Goal: Book appointment/travel/reservation

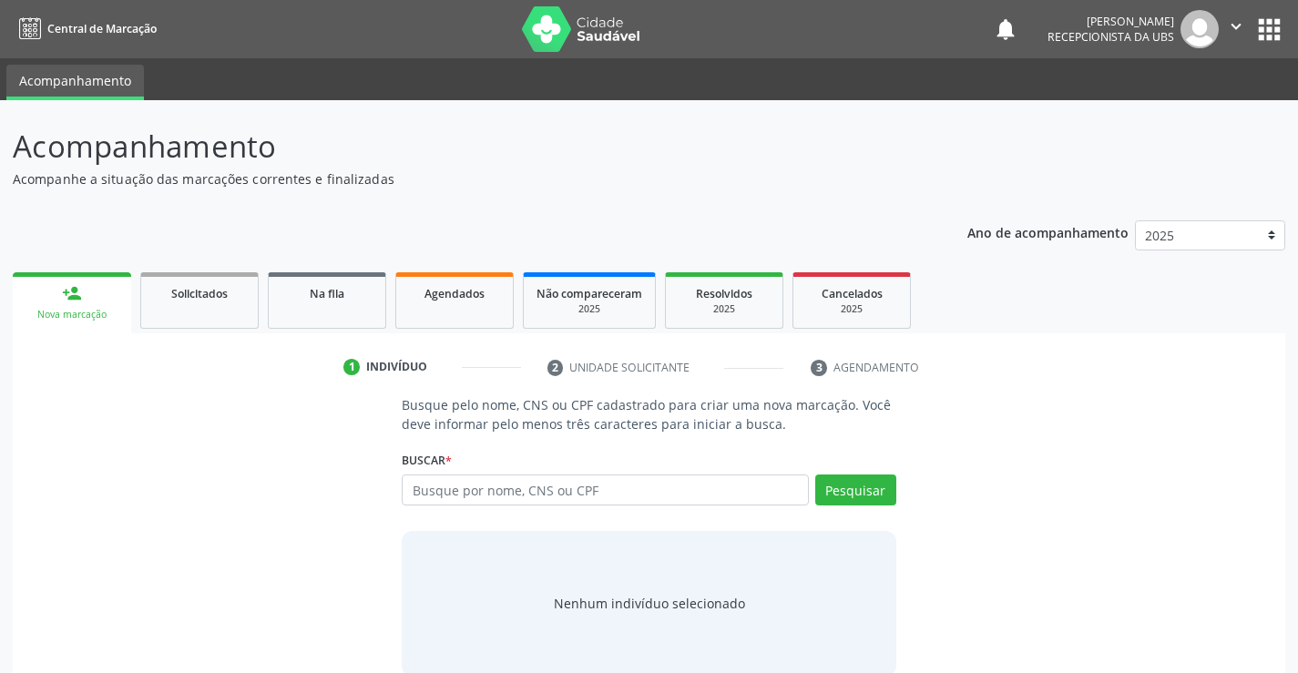
click at [445, 480] on input "text" at bounding box center [605, 490] width 406 height 31
type input "708202603089240"
click at [870, 490] on button "Pesquisar" at bounding box center [855, 490] width 81 height 31
type input "708202603089240"
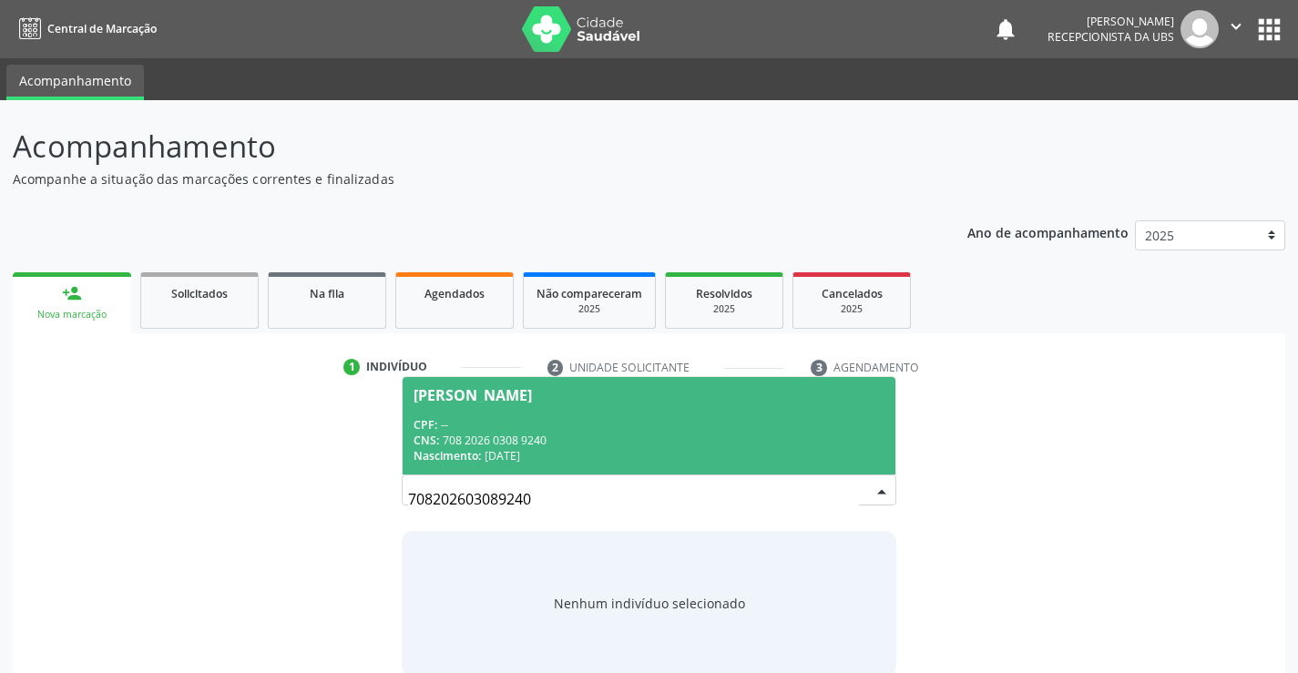
click at [507, 406] on span "[PERSON_NAME] CPF: -- CNS: 708 2026 0308 9240 Nascimento: [DATE]" at bounding box center [649, 425] width 492 height 97
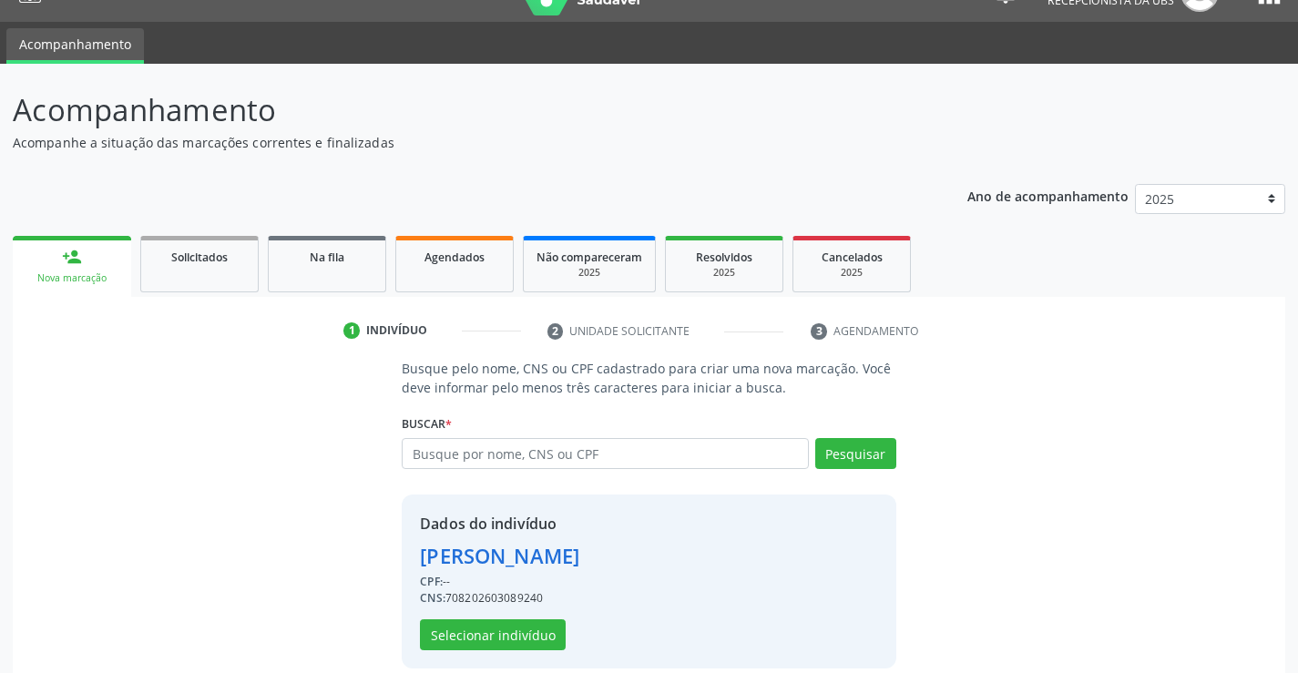
scroll to position [57, 0]
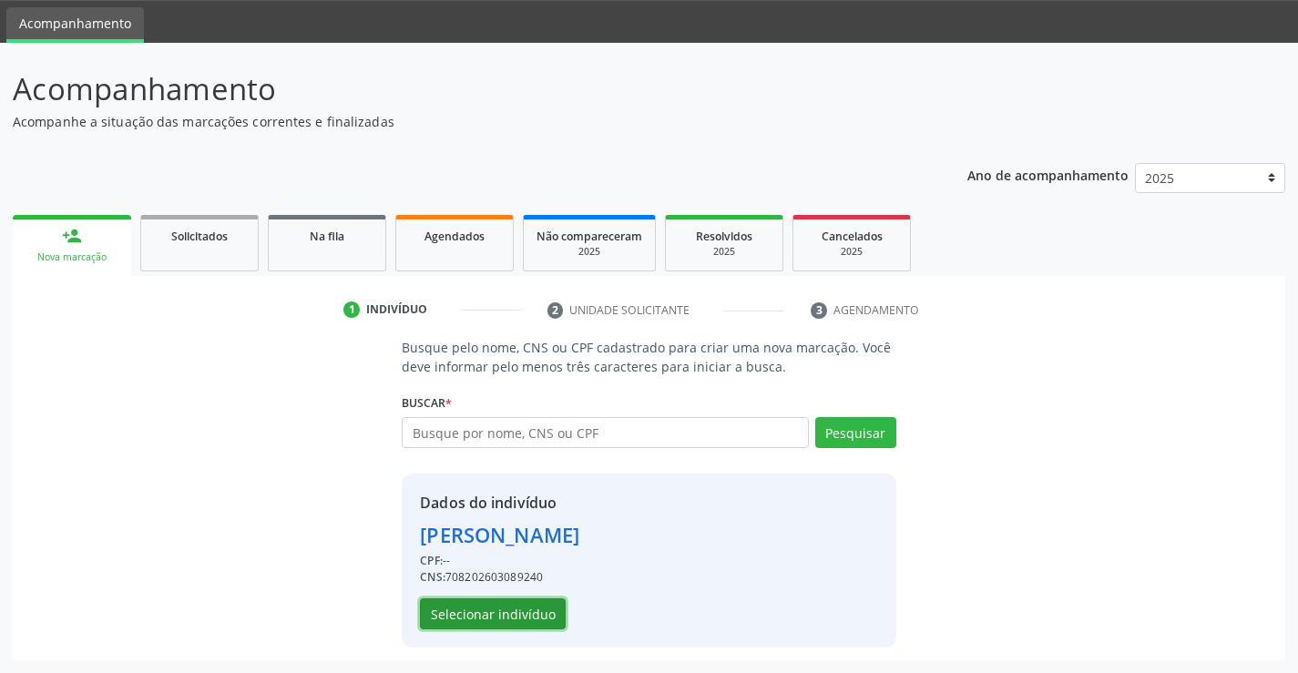
click at [515, 609] on button "Selecionar indivíduo" at bounding box center [493, 614] width 146 height 31
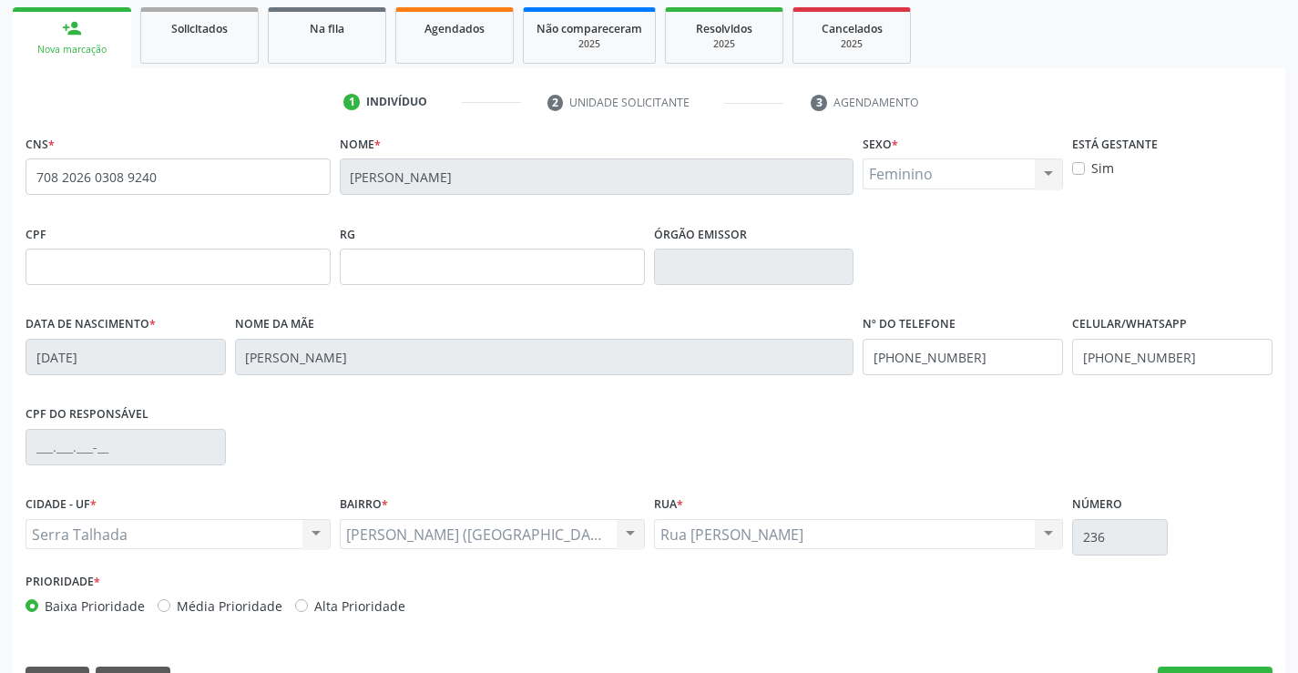
scroll to position [314, 0]
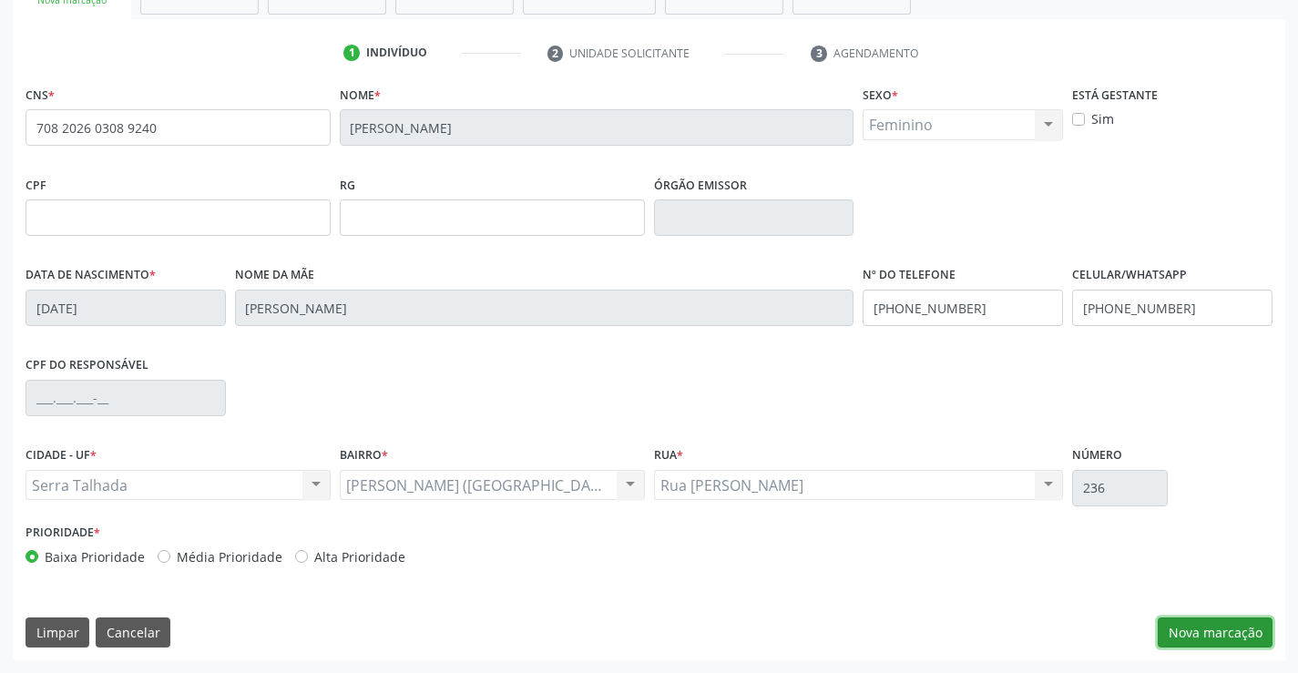
click at [1239, 629] on button "Nova marcação" at bounding box center [1215, 633] width 115 height 31
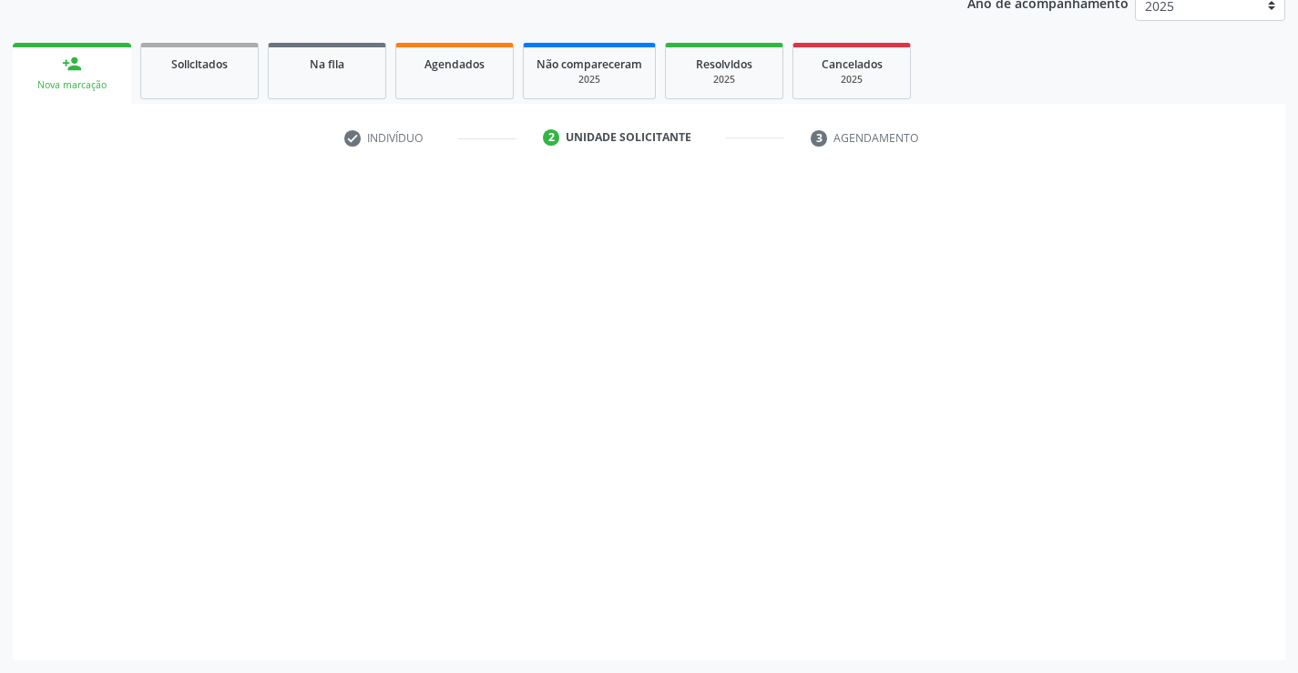
scroll to position [230, 0]
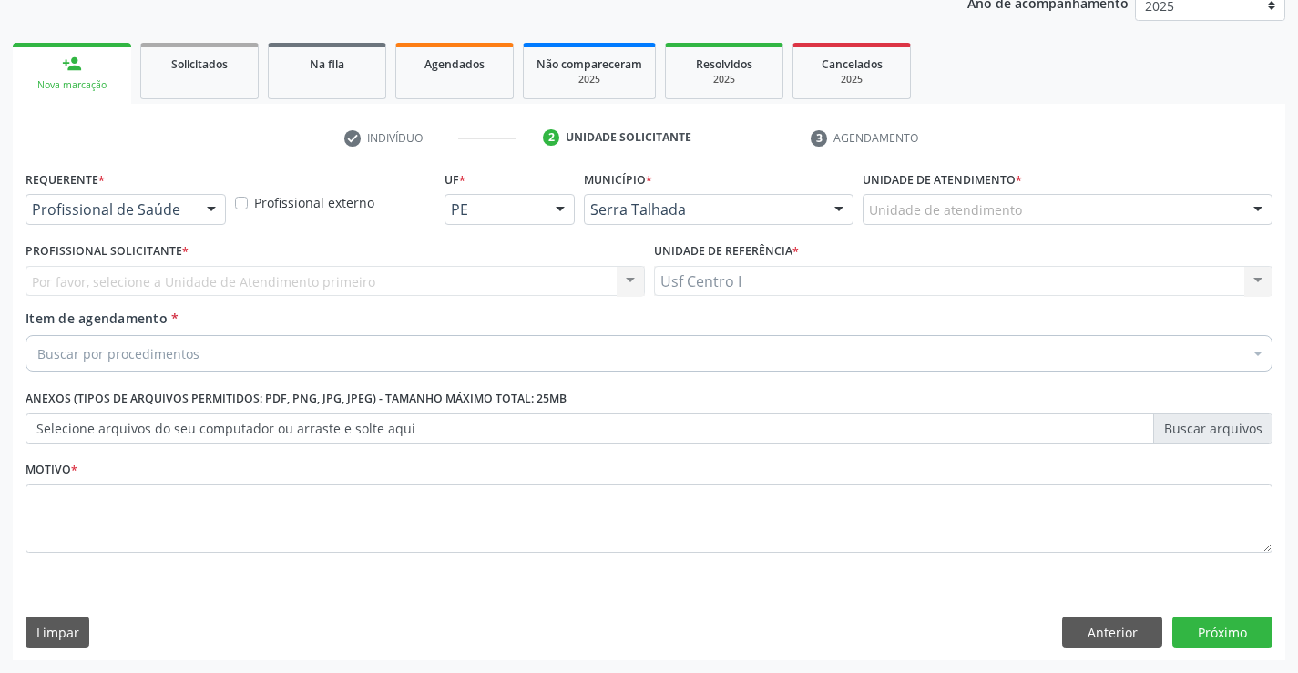
click at [210, 207] on div at bounding box center [211, 210] width 27 height 31
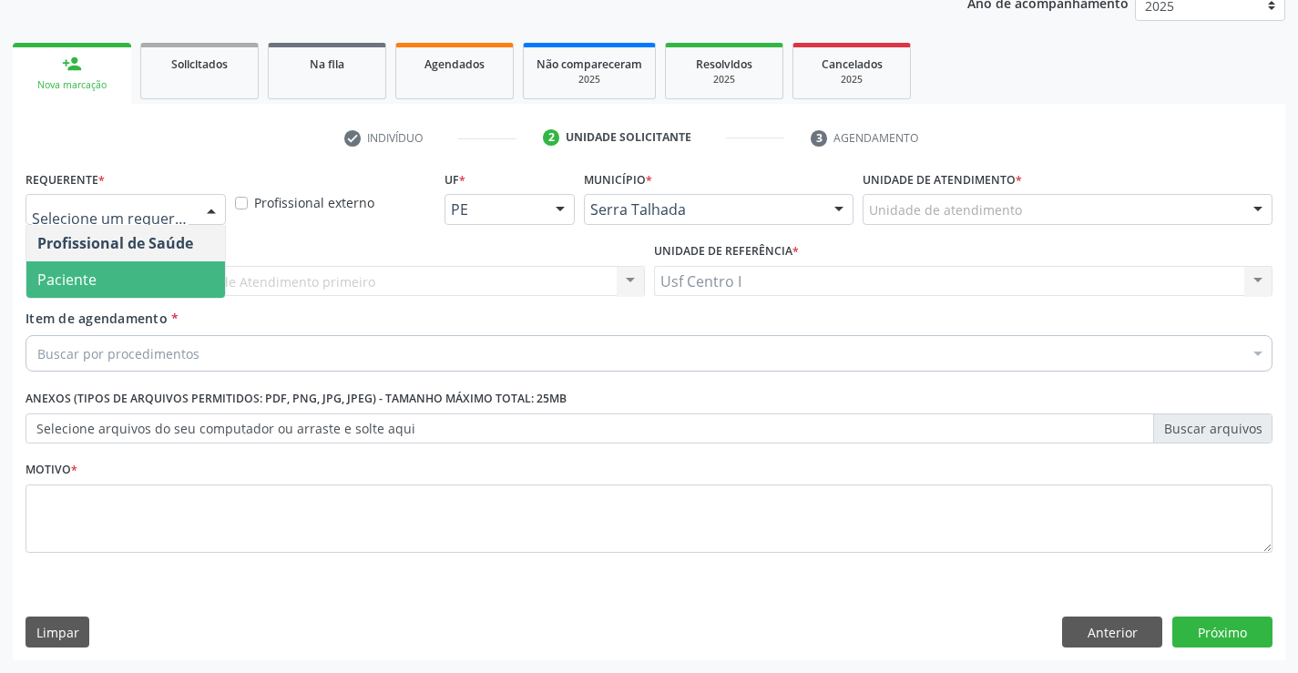
drag, startPoint x: 128, startPoint y: 275, endPoint x: 134, endPoint y: 267, distance: 9.9
click at [128, 274] on span "Paciente" at bounding box center [125, 279] width 199 height 36
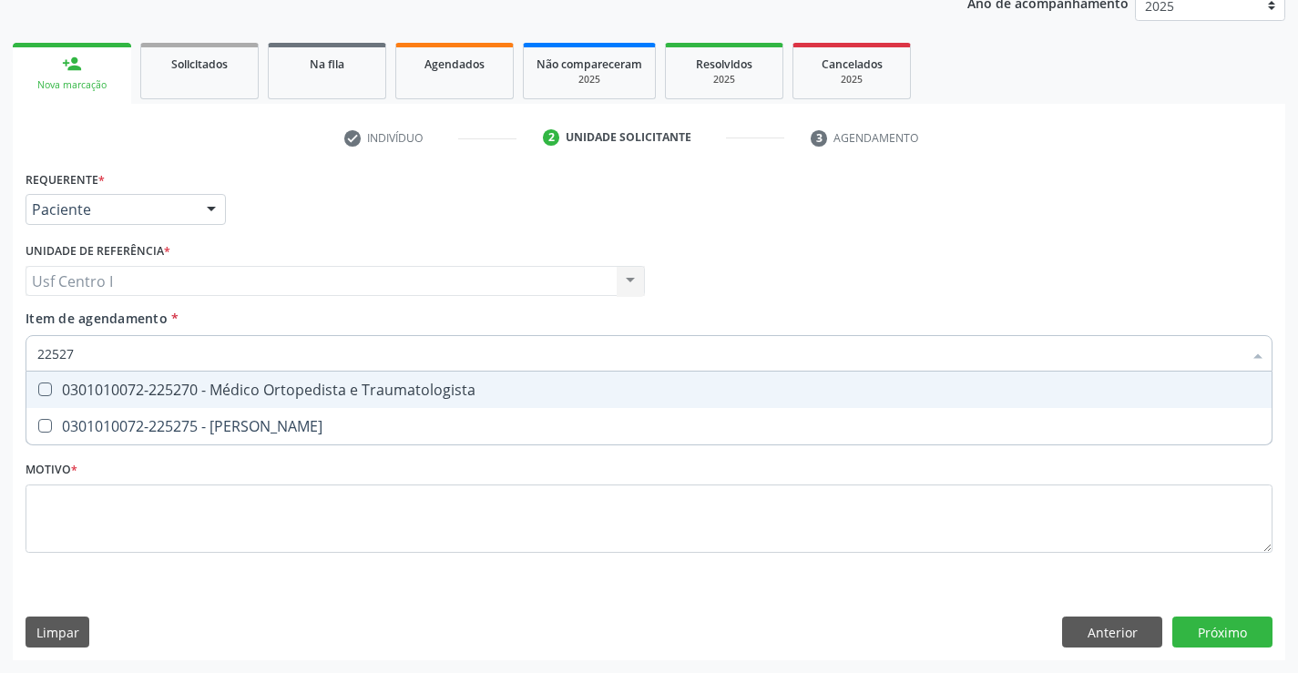
type input "225270"
drag, startPoint x: 40, startPoint y: 386, endPoint x: 46, endPoint y: 404, distance: 19.3
click at [39, 384] on Traumatologista at bounding box center [45, 390] width 14 height 14
click at [38, 384] on Traumatologista "checkbox" at bounding box center [32, 390] width 12 height 12
checkbox Traumatologista "true"
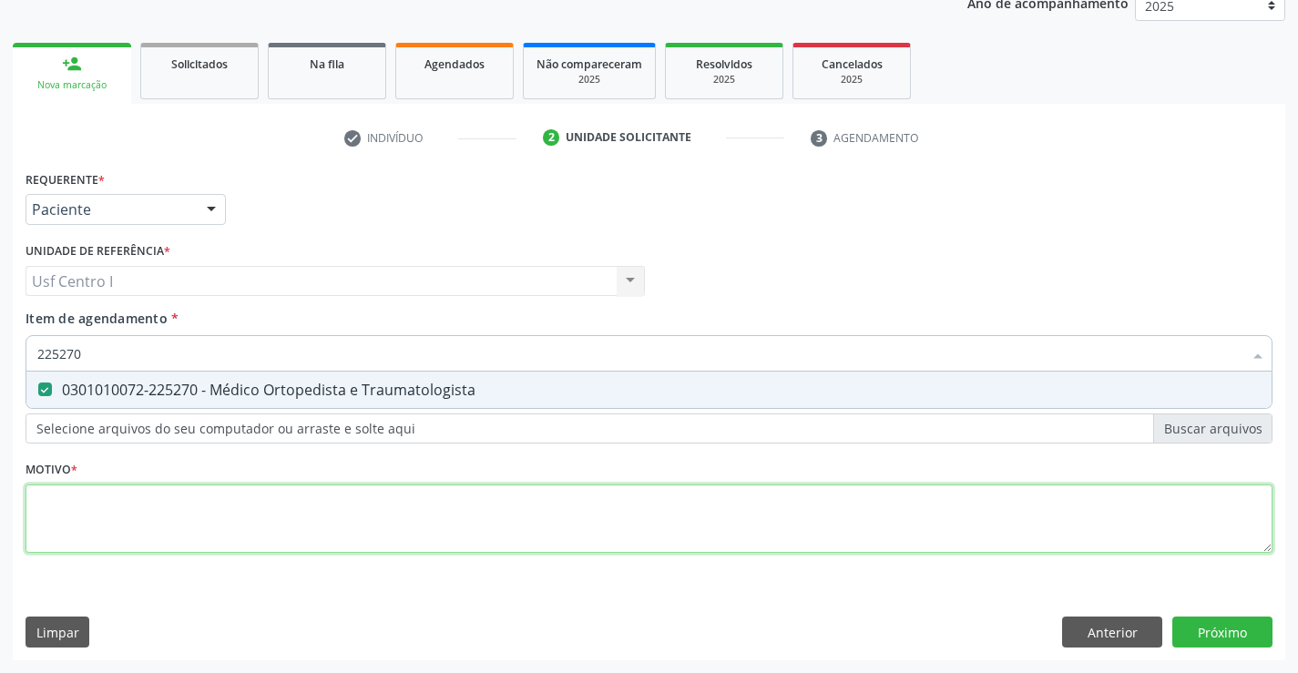
click at [52, 500] on div "Requerente * Paciente Profissional de Saúde Paciente Nenhum resultado encontrad…" at bounding box center [649, 372] width 1247 height 413
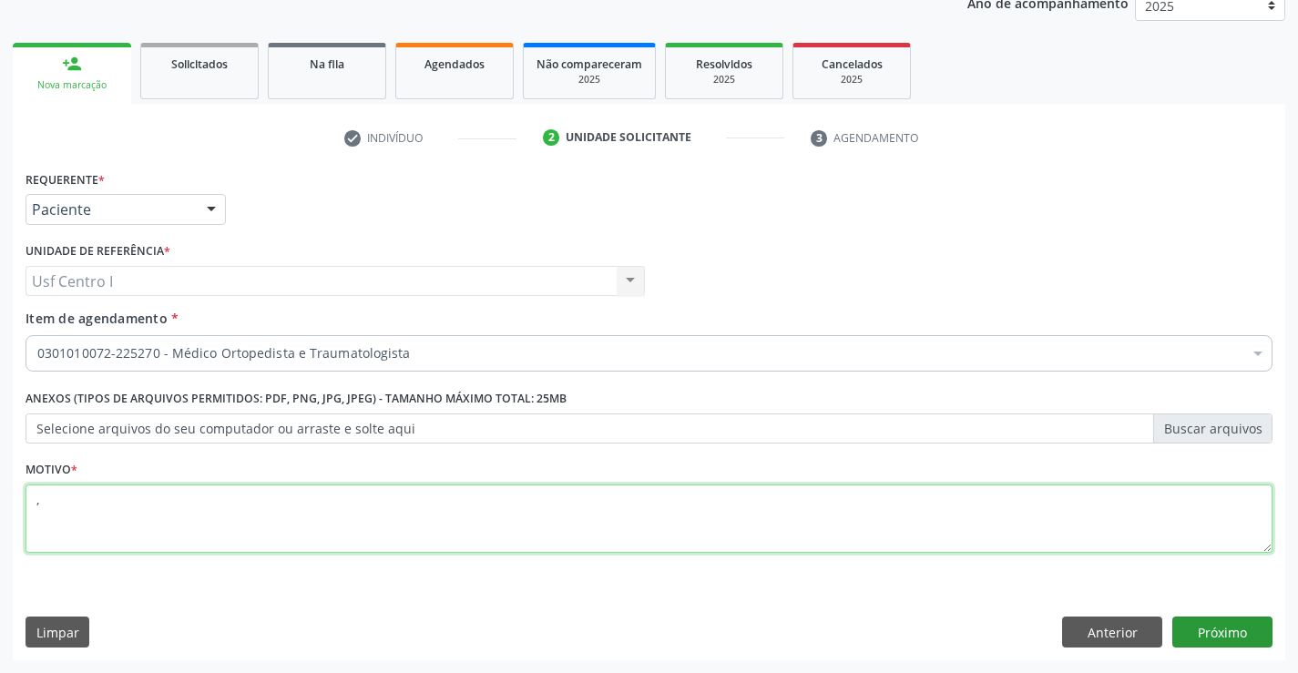
type textarea ","
click at [1237, 629] on button "Próximo" at bounding box center [1222, 632] width 100 height 31
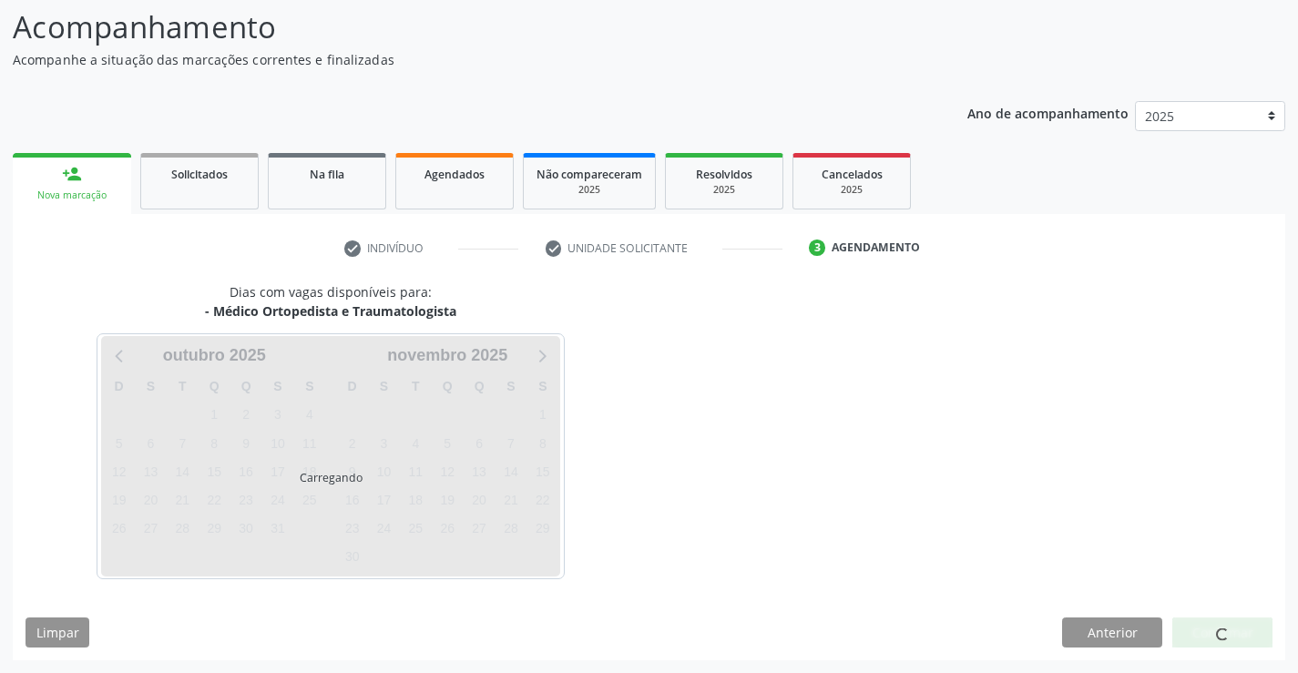
scroll to position [119, 0]
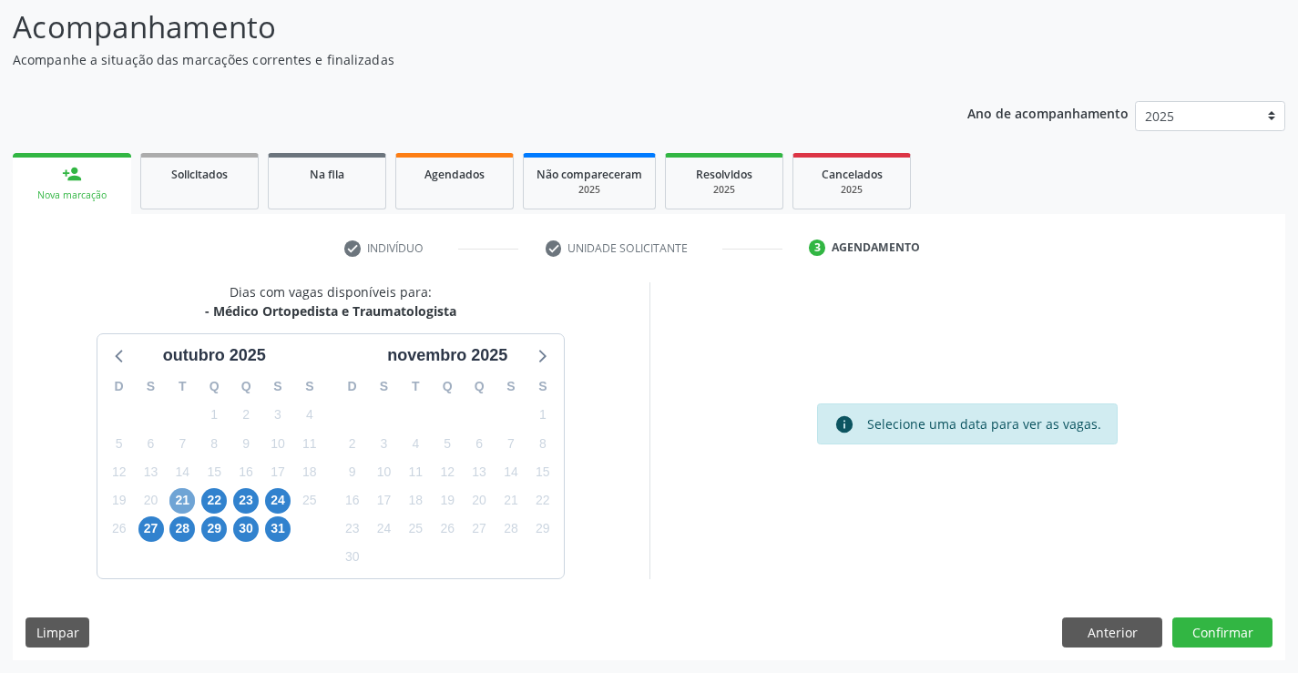
click at [182, 499] on span "21" at bounding box center [182, 501] width 26 height 26
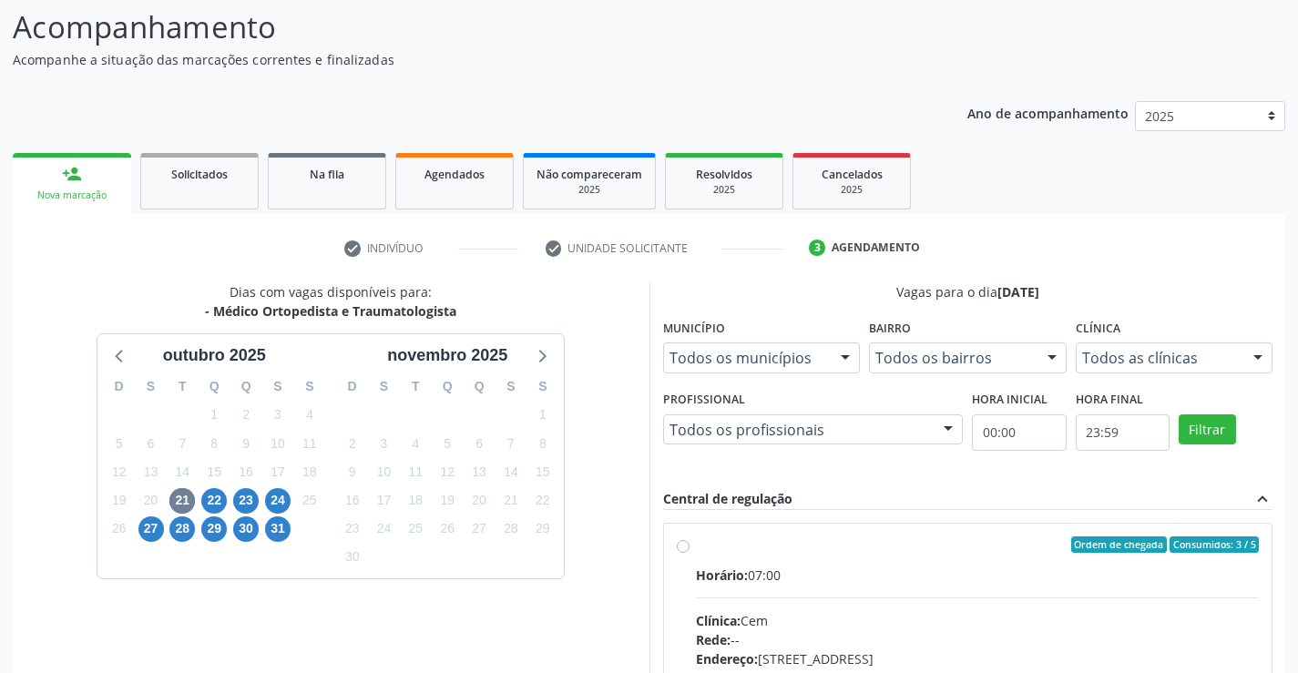
click at [696, 542] on label "Ordem de chegada Consumidos: 3 / 5 Horário: 07:00 Clínica: Cem Rede: -- Endereç…" at bounding box center [978, 677] width 564 height 280
click at [681, 542] on input "Ordem de chegada Consumidos: 3 / 5 Horário: 07:00 Clínica: Cem Rede: -- Endereç…" at bounding box center [683, 545] width 13 height 16
radio input "true"
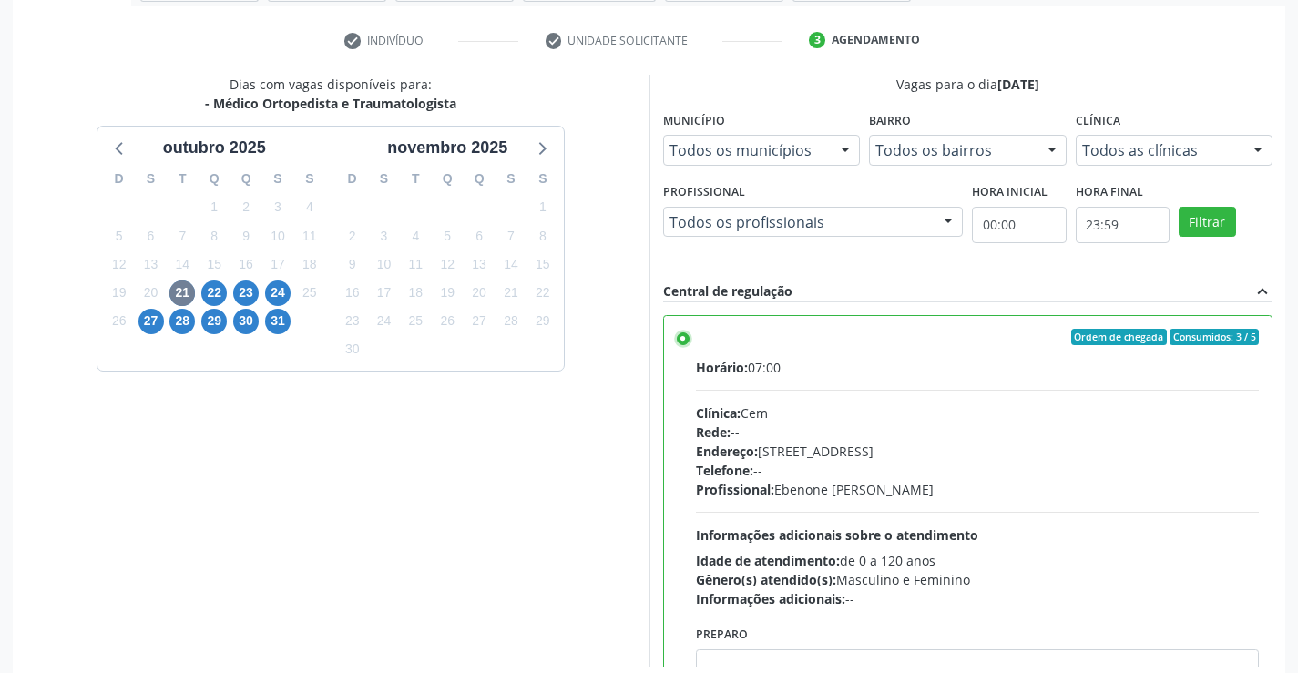
scroll to position [415, 0]
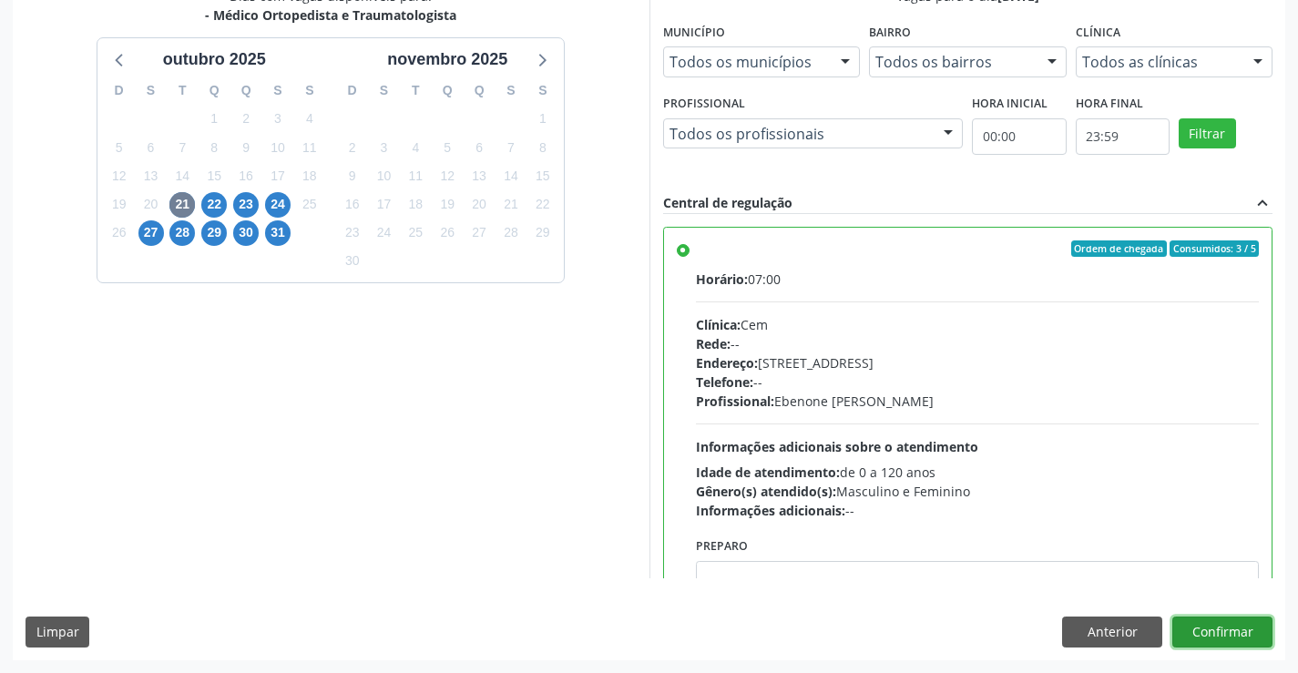
drag, startPoint x: 1218, startPoint y: 629, endPoint x: 1218, endPoint y: 641, distance: 12.8
click at [1218, 641] on button "Confirmar" at bounding box center [1222, 632] width 100 height 31
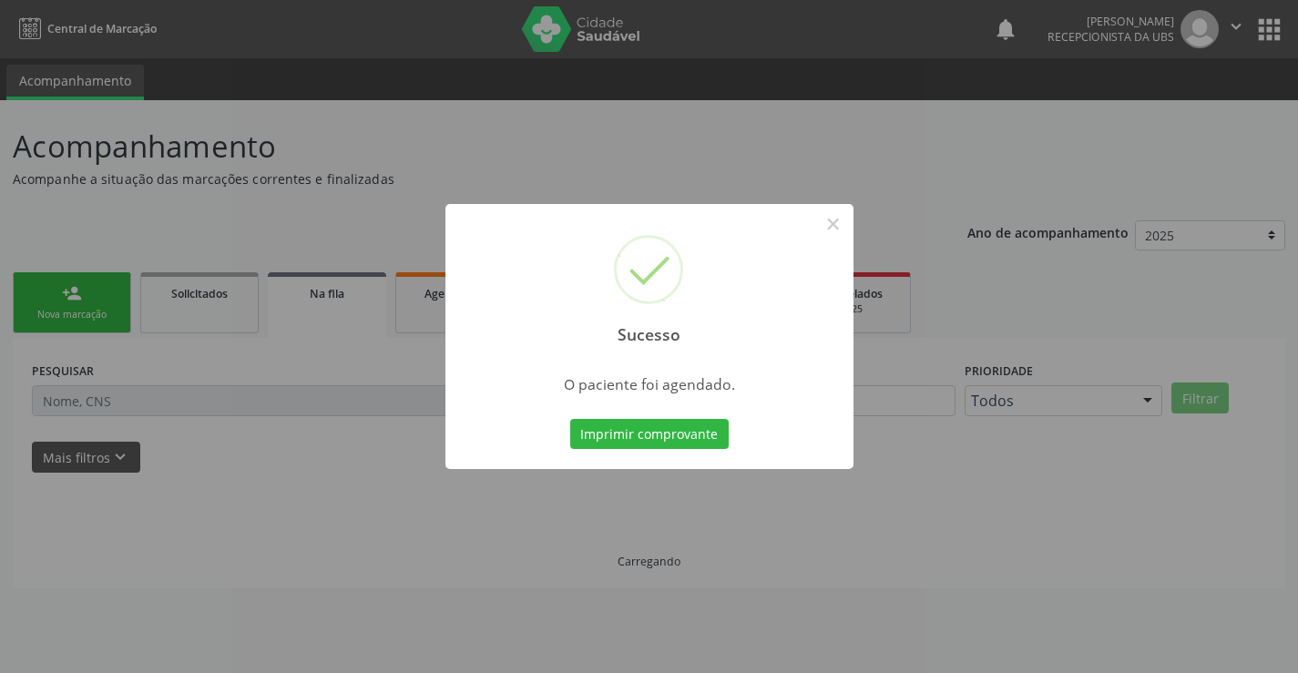
scroll to position [0, 0]
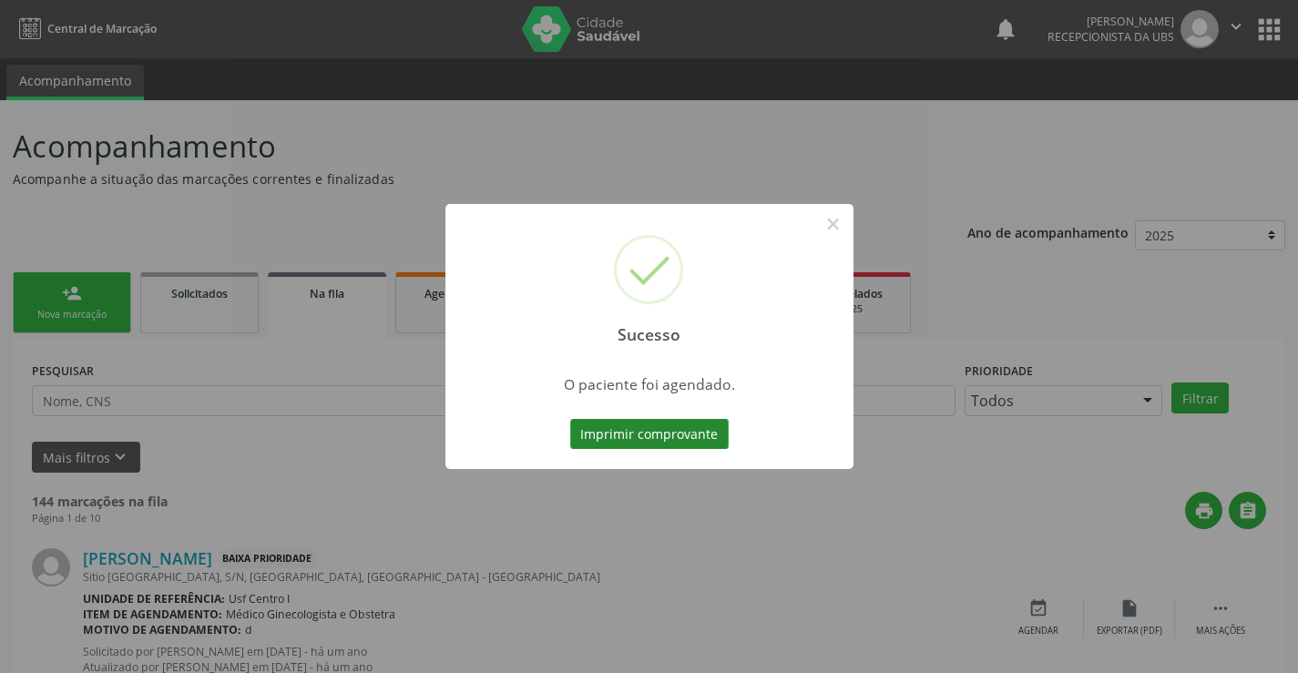
click at [655, 431] on button "Imprimir comprovante" at bounding box center [649, 434] width 159 height 31
